Goal: Information Seeking & Learning: Learn about a topic

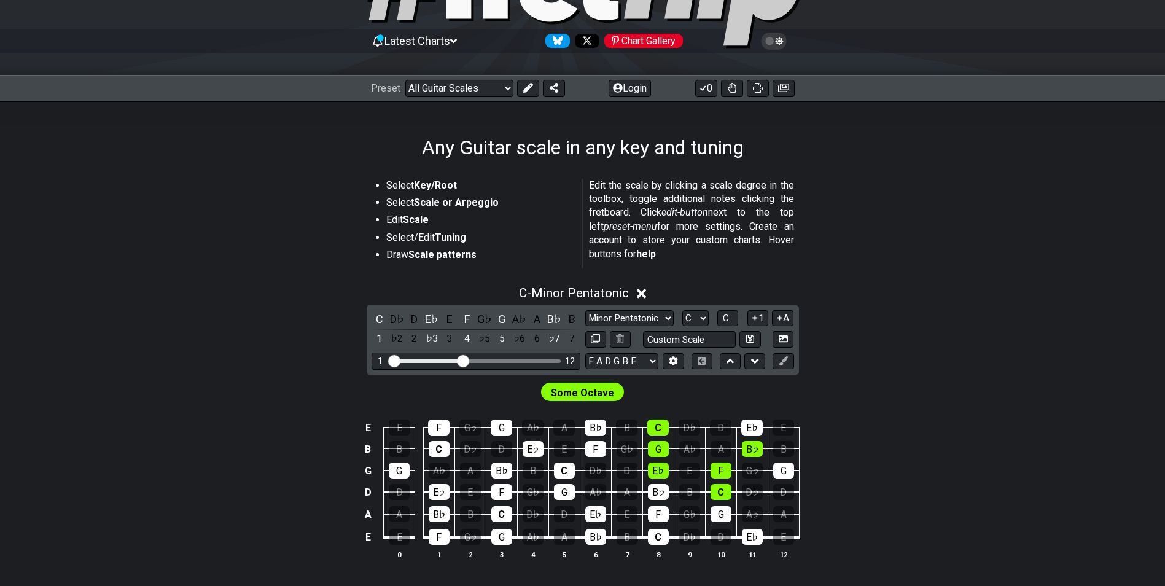
scroll to position [184, 0]
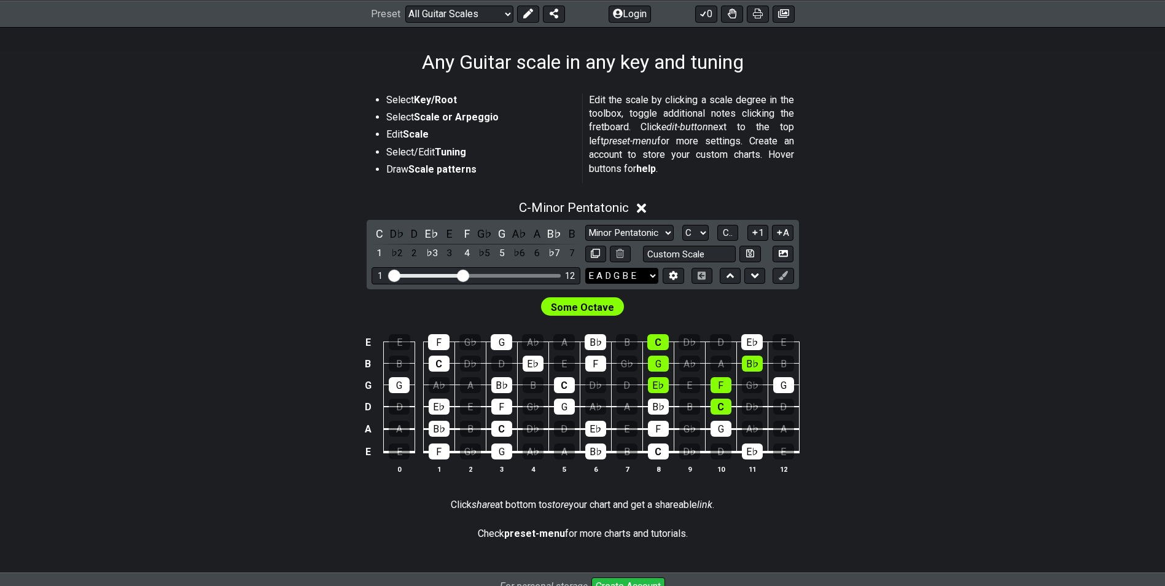
click at [644, 275] on select "E A D G B E E A D G B E E A D G B E B E A D F♯ B A D G C E A D A D G B E E♭ A♭ …" at bounding box center [621, 276] width 73 height 17
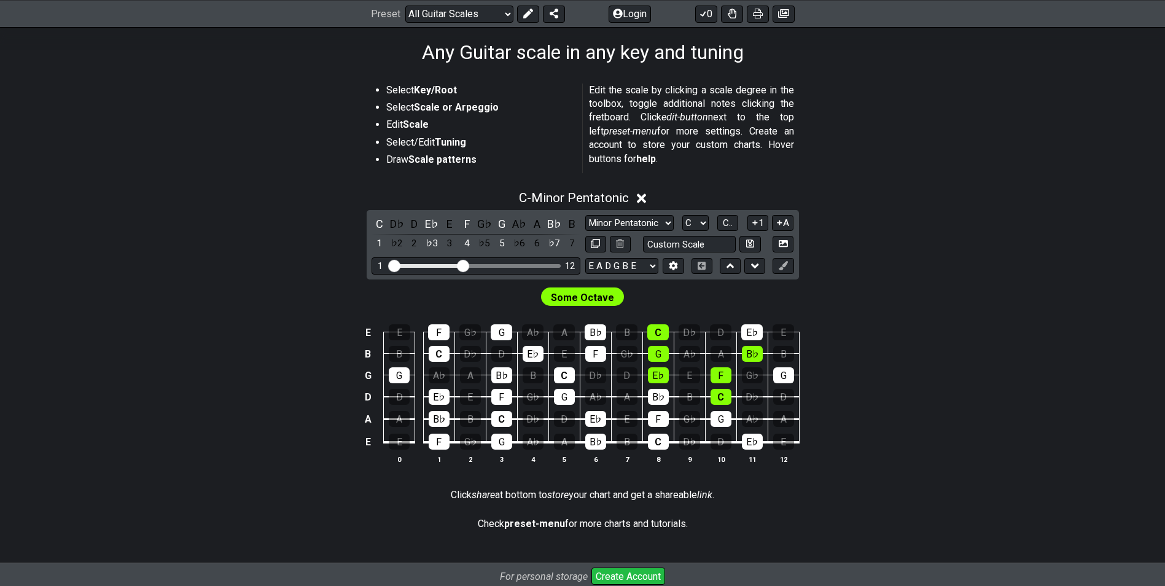
scroll to position [246, 0]
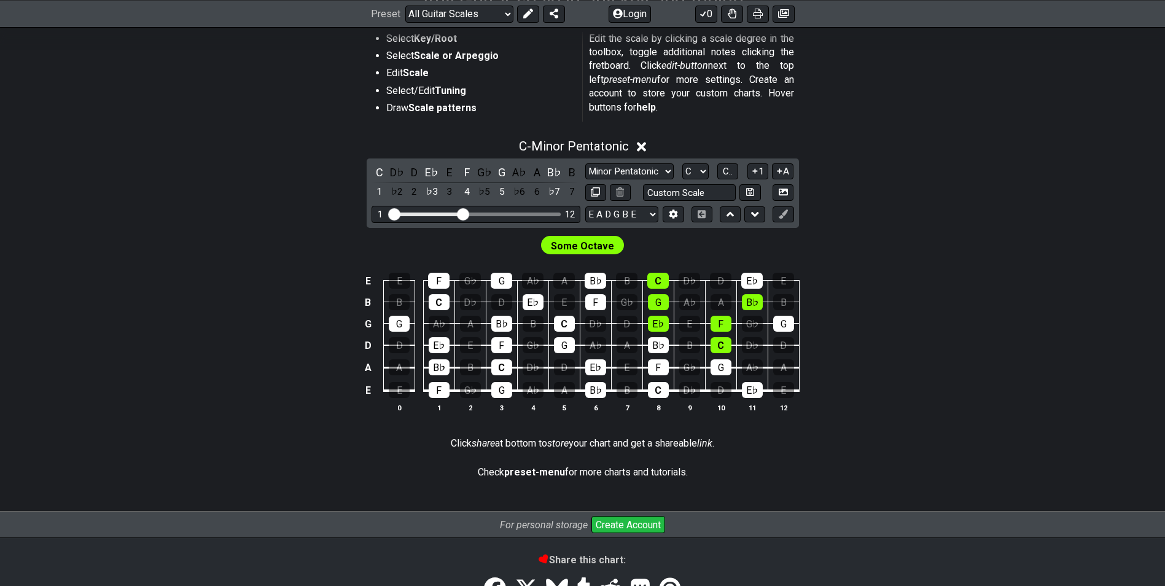
click at [892, 363] on div "E E F G♭ G A♭ A B♭ B C D♭ D E♭ E B B C D♭ D E♭ E F G♭ G A♭ A B♭ B G G A♭ A B♭ B…" at bounding box center [583, 343] width 958 height 173
click at [582, 246] on span "Some Octave" at bounding box center [582, 246] width 63 height 18
click at [412, 172] on div "D" at bounding box center [415, 172] width 16 height 17
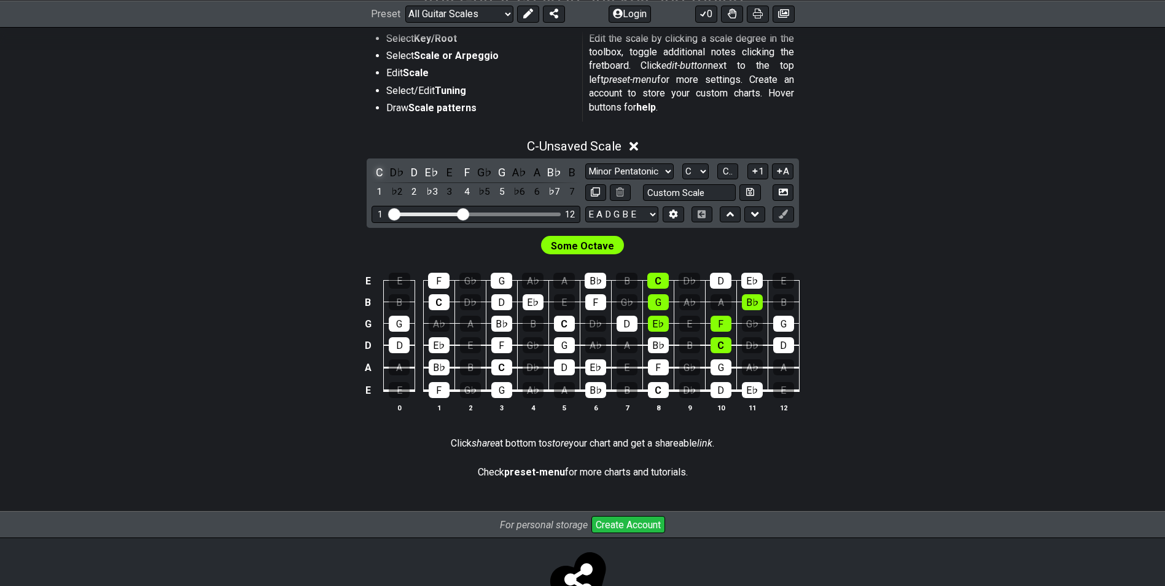
click at [379, 173] on div "C" at bounding box center [380, 172] width 16 height 17
click at [409, 173] on div "D" at bounding box center [415, 172] width 16 height 17
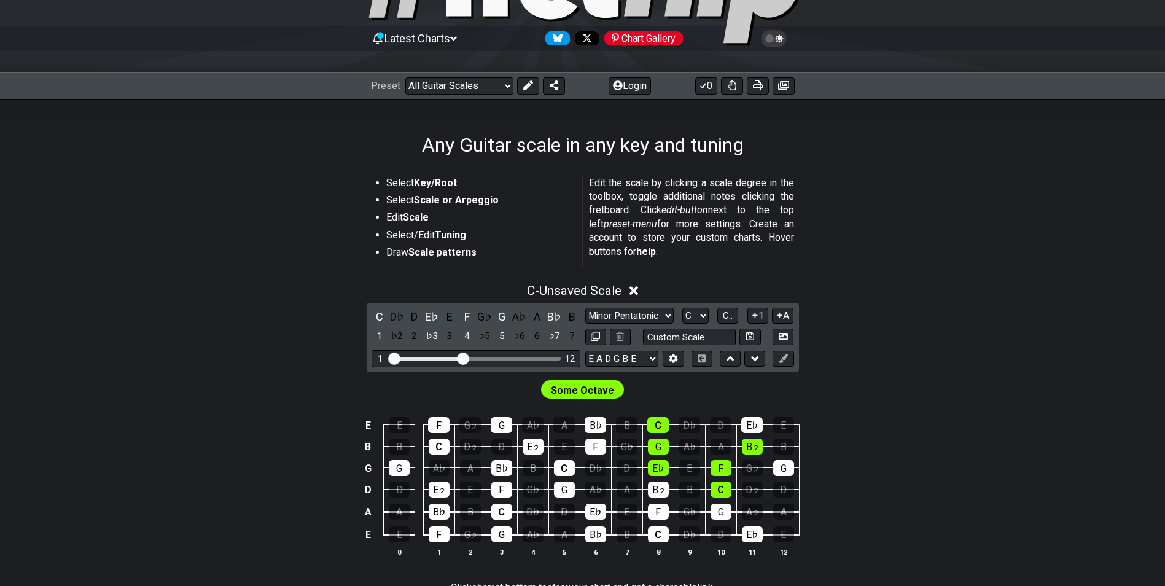
scroll to position [61, 0]
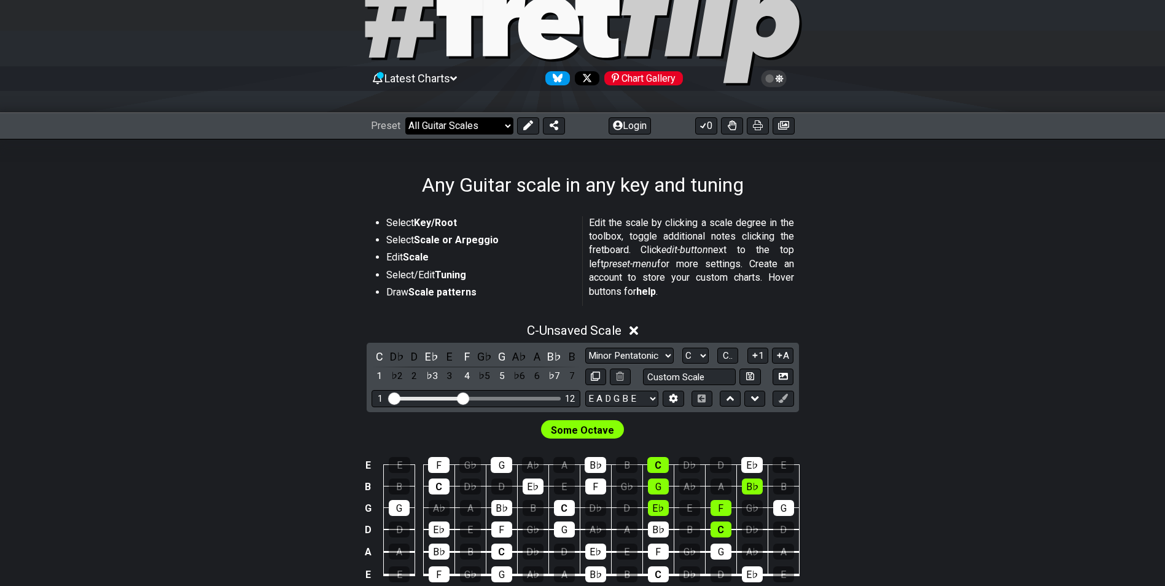
click at [452, 128] on select "Welcome to #fretflip! Initial Preset Custom Preset Minor Pentatonic Major Penta…" at bounding box center [459, 125] width 108 height 17
click at [405, 117] on select "Welcome to #fretflip! Initial Preset Custom Preset Minor Pentatonic Major Penta…" at bounding box center [459, 125] width 108 height 17
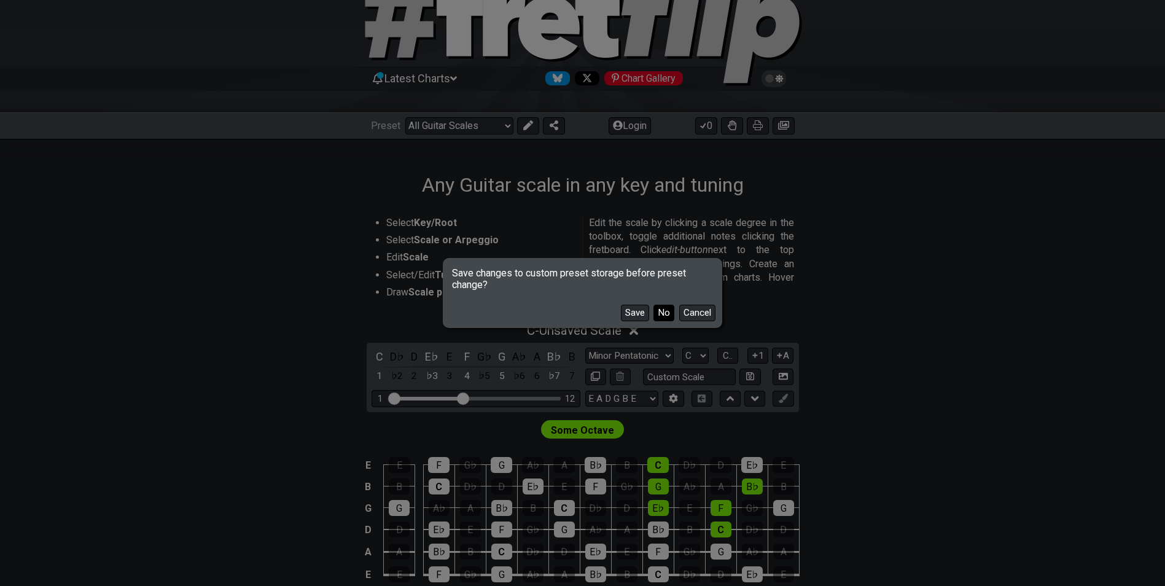
click at [659, 313] on button "No" at bounding box center [664, 313] width 21 height 17
select select "/3nps-caged-shapes"
select select "A"
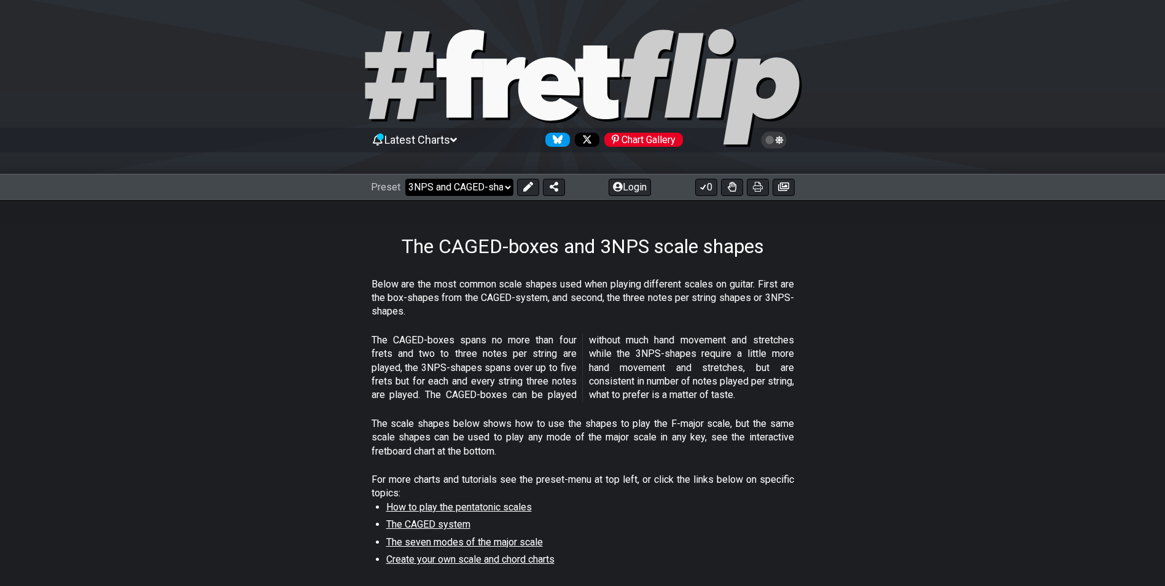
click at [445, 189] on select "Welcome to #fretflip! Initial Preset Custom Preset Minor Pentatonic Major Penta…" at bounding box center [459, 187] width 108 height 17
click at [405, 179] on select "Welcome to #fretflip! Initial Preset Custom Preset Minor Pentatonic Major Penta…" at bounding box center [459, 187] width 108 height 17
select select "/welcome"
select select "C"
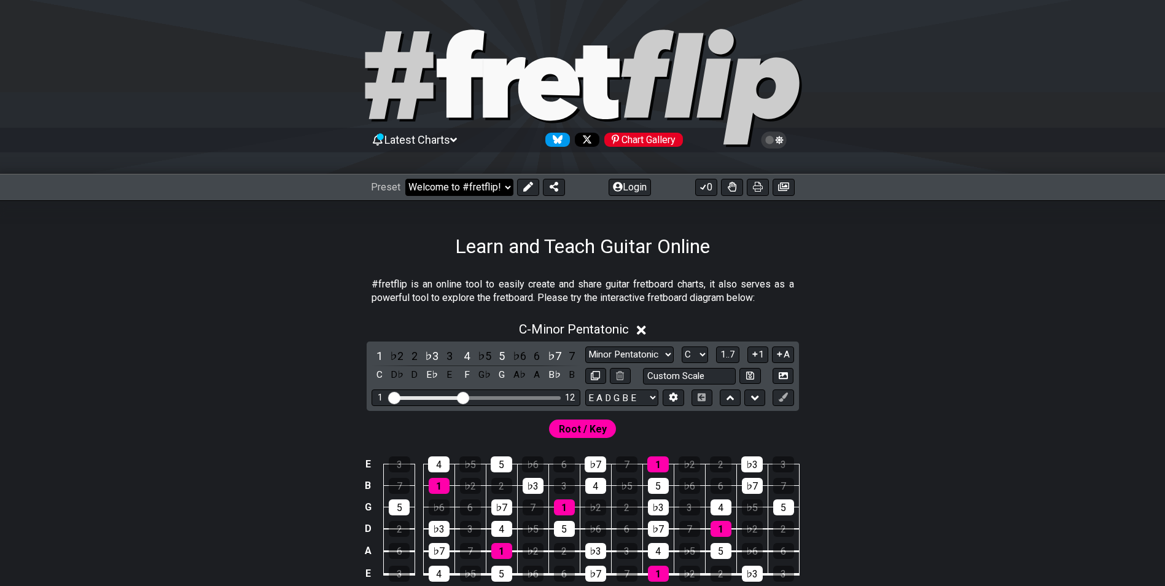
click at [482, 189] on select "Welcome to #fretflip! Initial Preset Custom Preset Minor Pentatonic Major Penta…" at bounding box center [459, 187] width 108 height 17
click at [405, 179] on select "Welcome to #fretflip! Initial Preset Custom Preset Minor Pentatonic Major Penta…" at bounding box center [459, 187] width 108 height 17
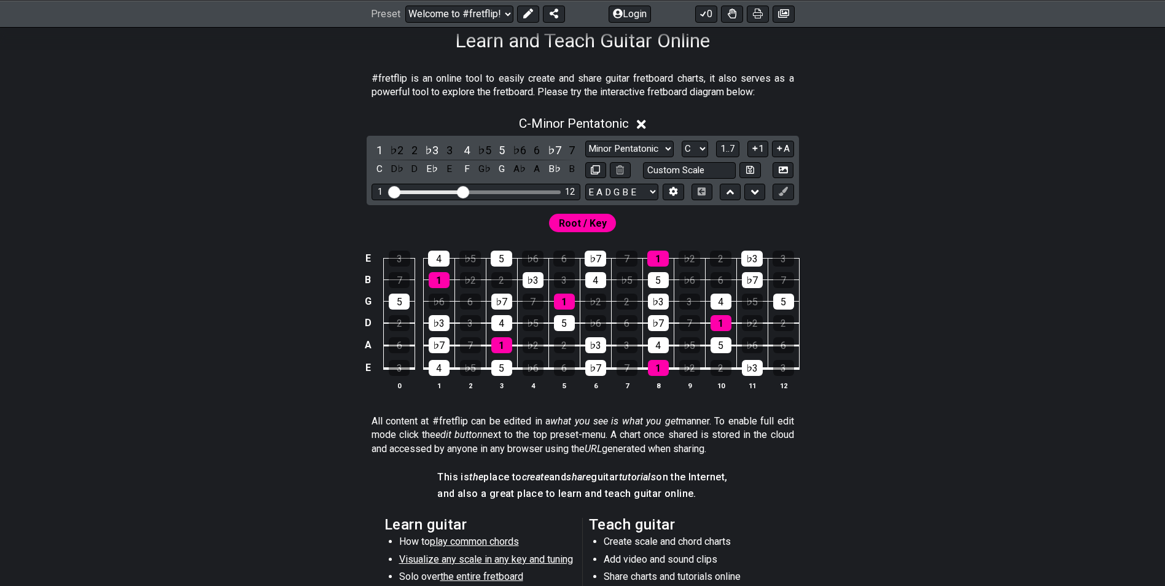
scroll to position [123, 0]
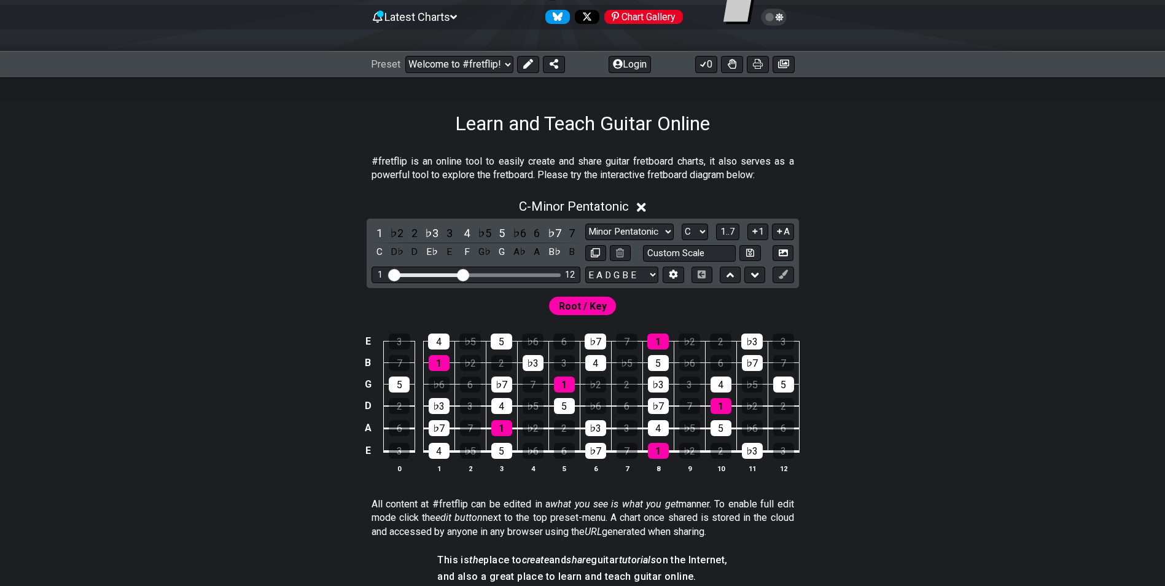
click at [582, 303] on span "Root / Key" at bounding box center [583, 306] width 48 height 18
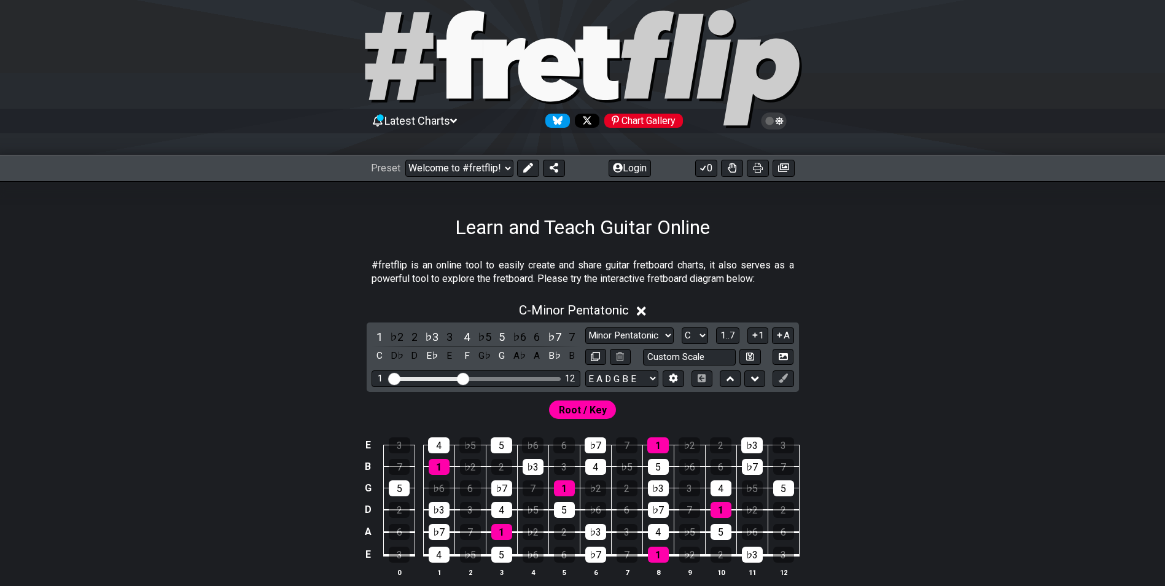
scroll to position [0, 0]
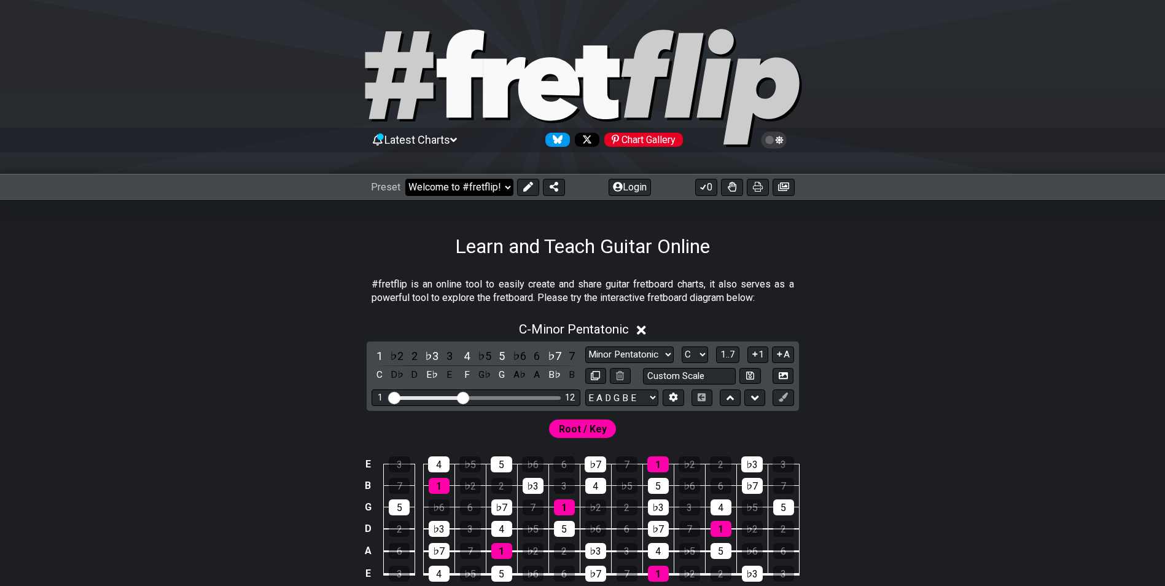
click at [472, 189] on select "Welcome to #fretflip! Initial Preset Custom Preset Minor Pentatonic Major Penta…" at bounding box center [459, 187] width 108 height 17
click at [405, 179] on select "Welcome to #fretflip! Initial Preset Custom Preset Minor Pentatonic Major Penta…" at bounding box center [459, 187] width 108 height 17
select select "/minor-pentatonic"
select select "C"
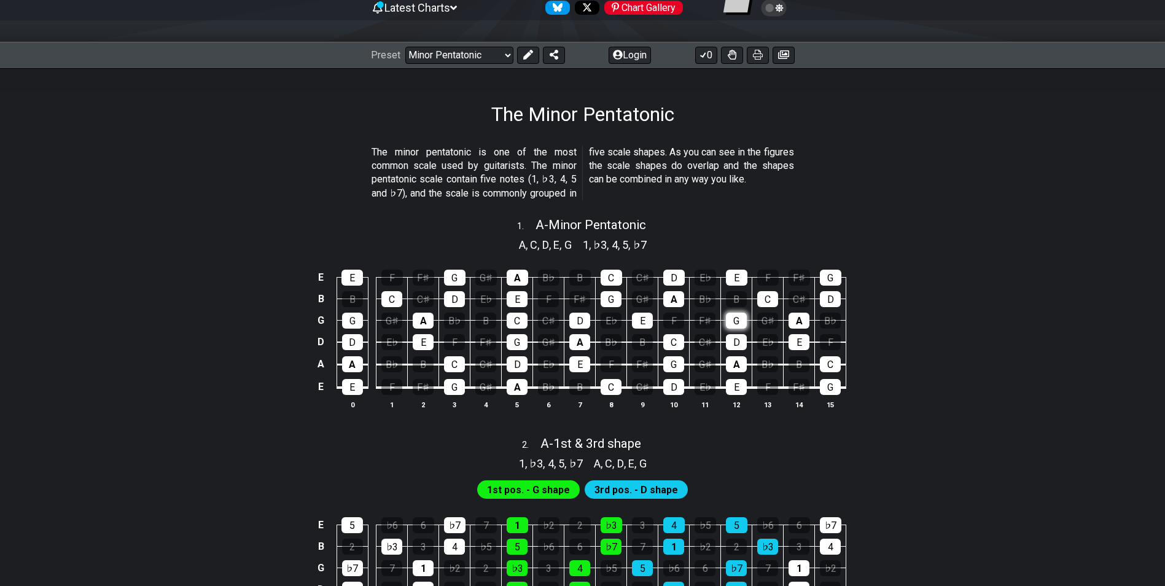
scroll to position [123, 0]
